Goal: Transaction & Acquisition: Purchase product/service

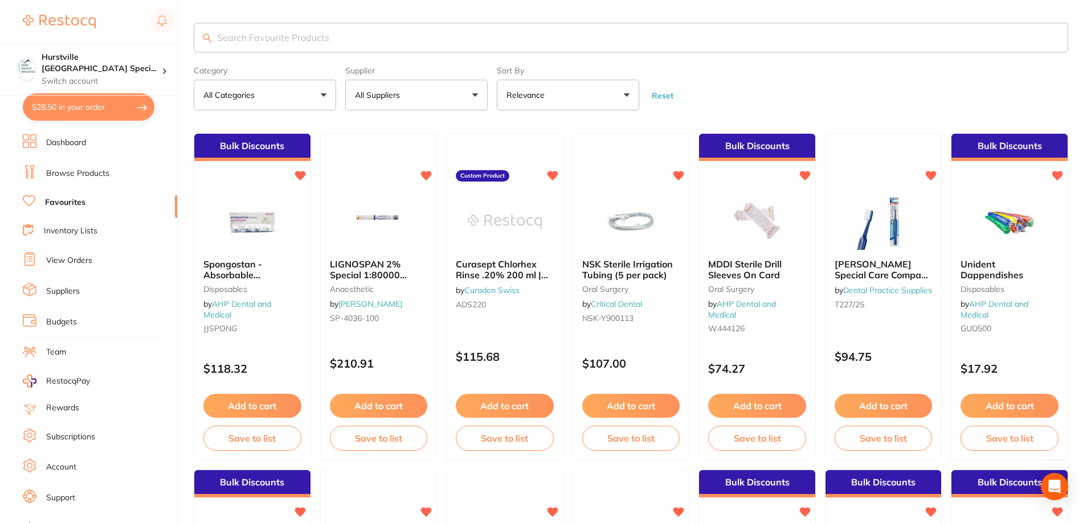
click at [444, 100] on button "All Suppliers" at bounding box center [416, 95] width 142 height 31
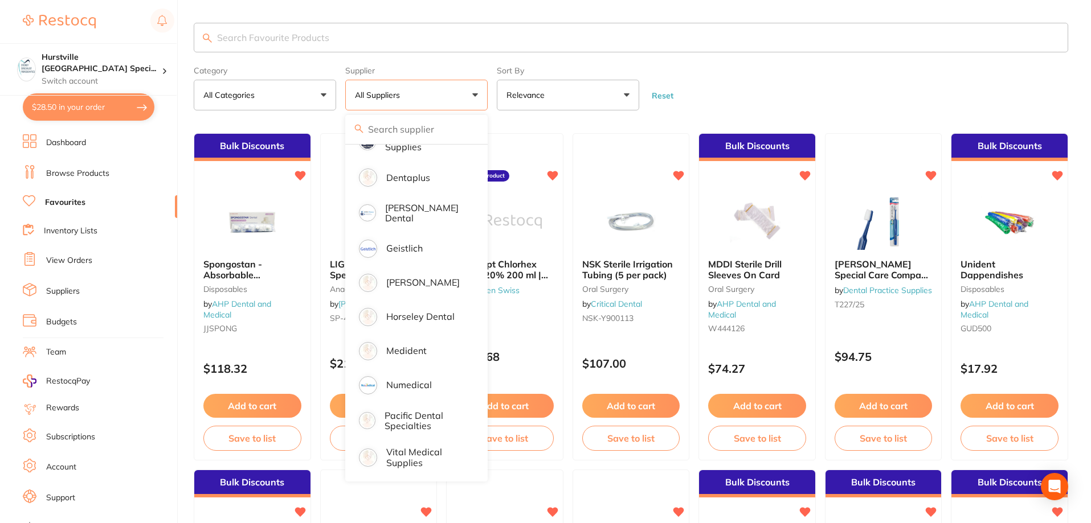
scroll to position [264, 0]
click at [437, 311] on p "Horseley Dental" at bounding box center [420, 316] width 68 height 10
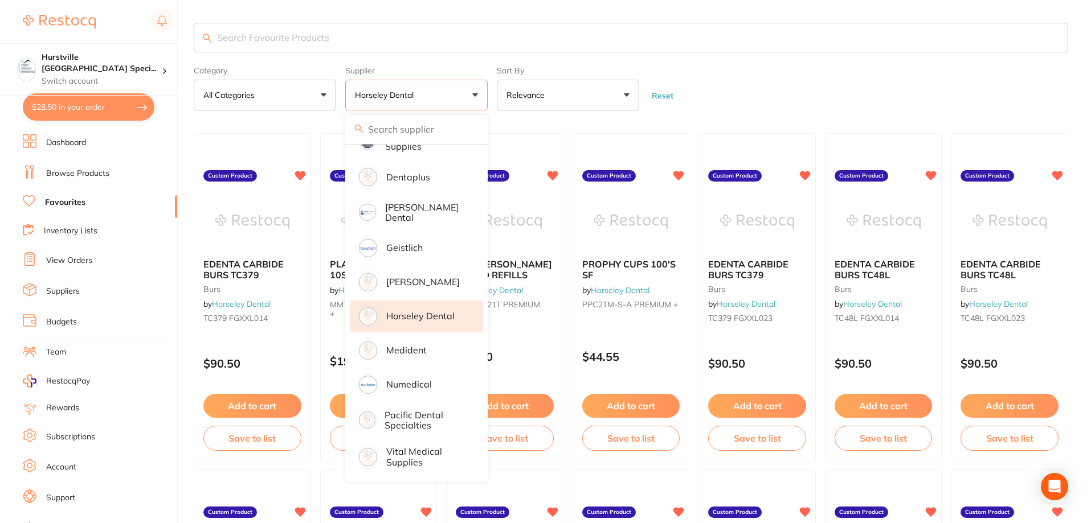
click at [735, 100] on form "Category All Categories All Categories burs Clear Category false All Categories…" at bounding box center [631, 86] width 874 height 49
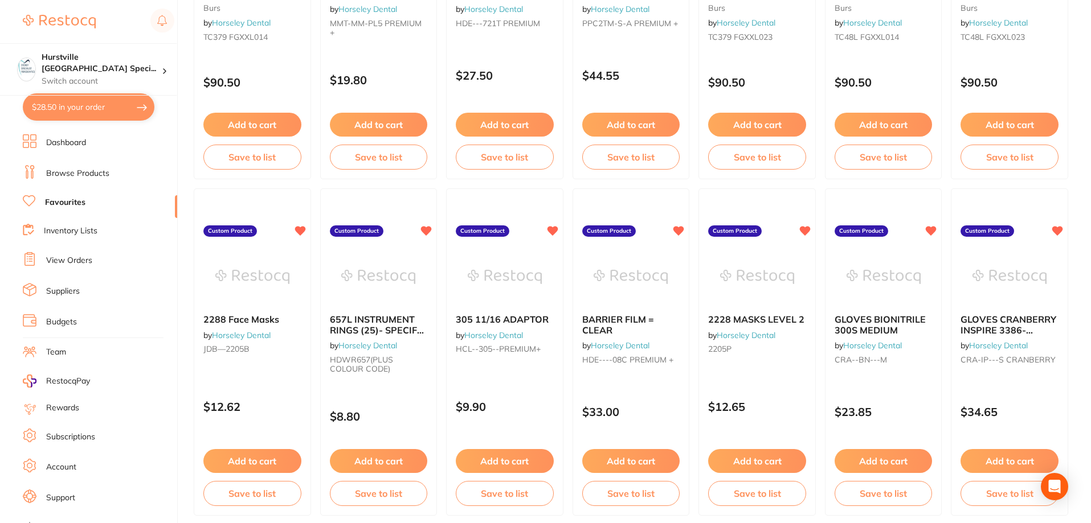
scroll to position [342, 0]
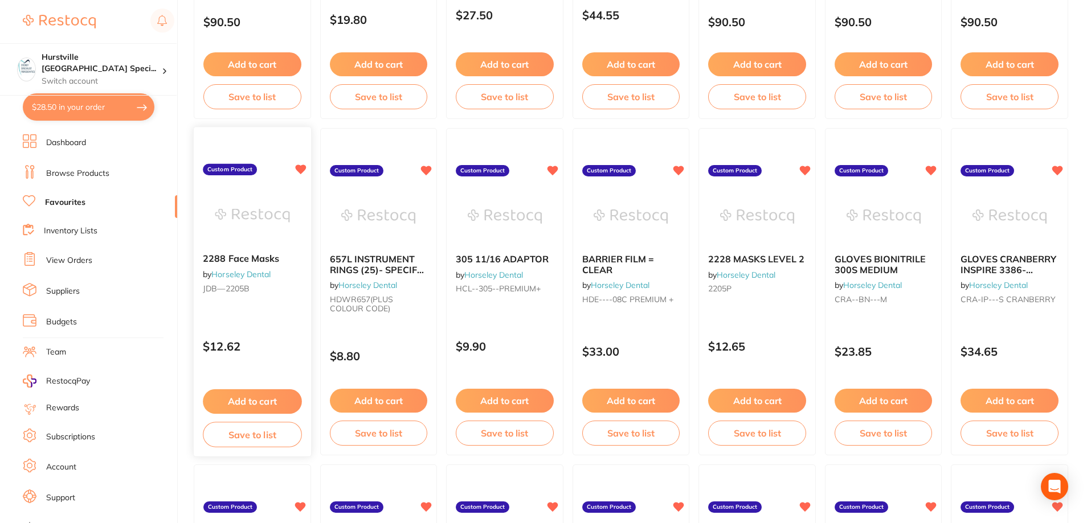
click at [259, 239] on img at bounding box center [252, 216] width 75 height 58
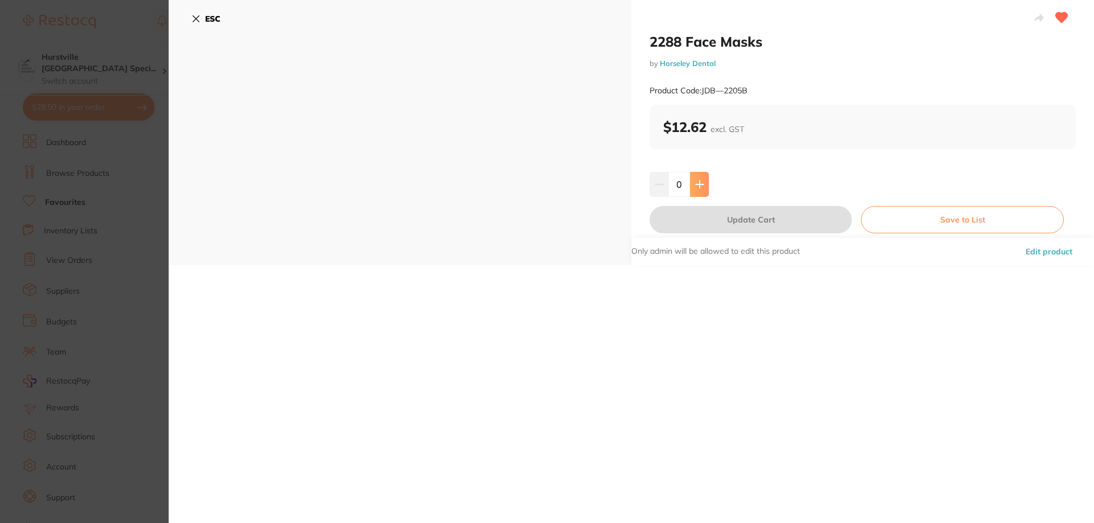
click at [701, 192] on button at bounding box center [699, 184] width 19 height 25
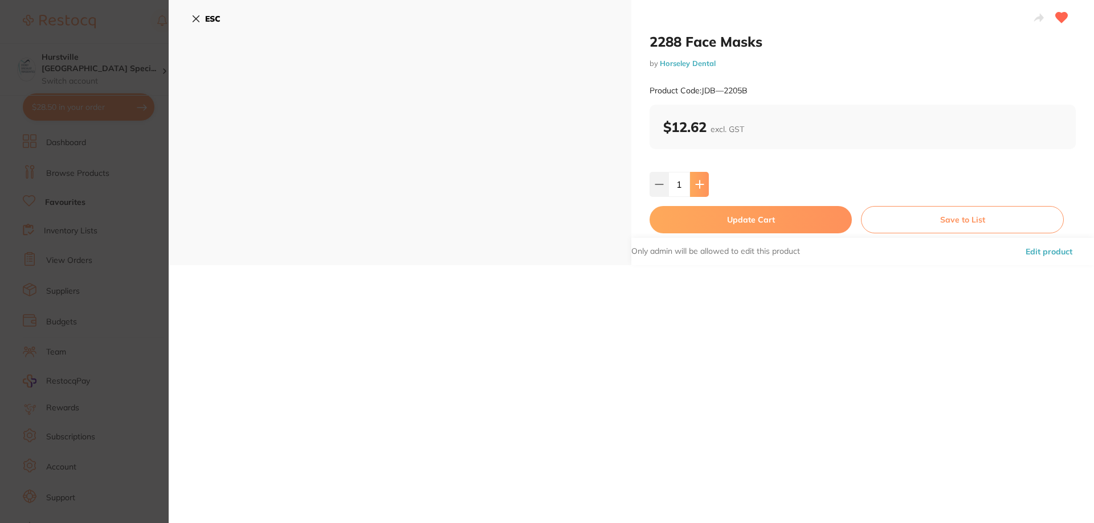
click at [701, 192] on button at bounding box center [699, 184] width 19 height 25
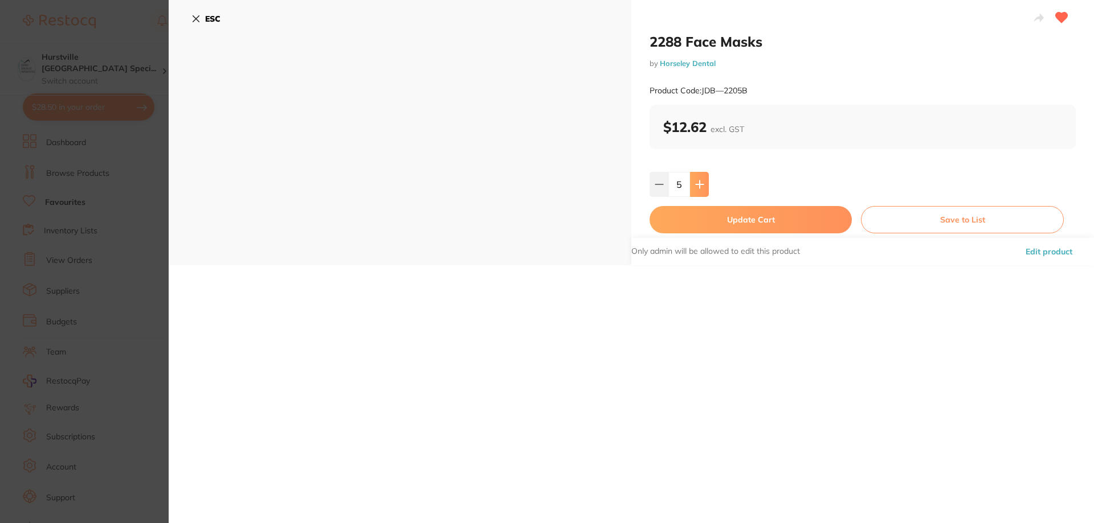
type input "6"
click at [725, 222] on button "Update Cart" at bounding box center [750, 219] width 202 height 27
